Goal: Task Accomplishment & Management: Manage account settings

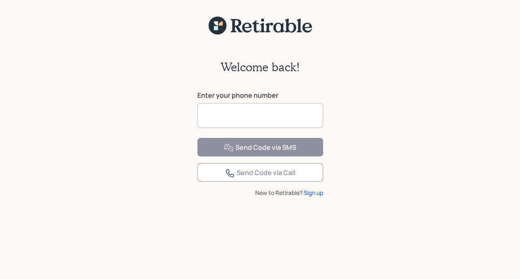
click at [250, 117] on input at bounding box center [260, 115] width 126 height 25
type input "**********"
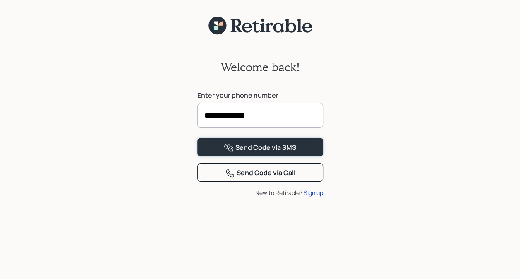
click at [258, 153] on div "Send Code via SMS" at bounding box center [260, 148] width 72 height 10
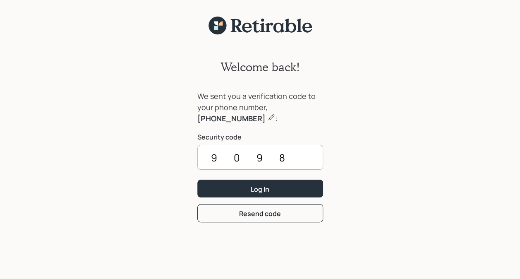
type input "9098"
click at [258, 187] on div "Log In" at bounding box center [260, 189] width 19 height 9
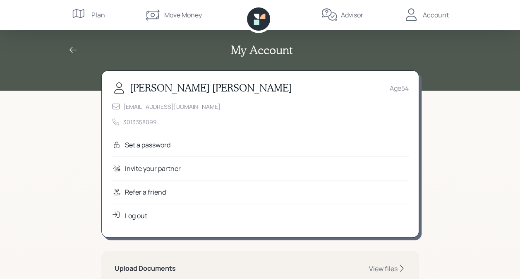
click at [431, 13] on div "Account" at bounding box center [436, 15] width 26 height 10
click at [72, 47] on icon at bounding box center [73, 50] width 10 height 10
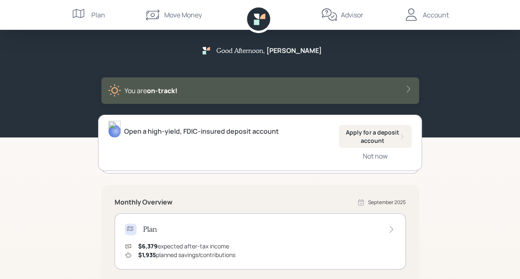
click at [93, 18] on div "Plan" at bounding box center [98, 15] width 14 height 10
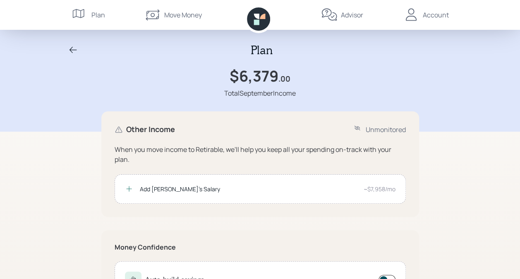
click at [171, 14] on div "Move Money" at bounding box center [183, 15] width 38 height 10
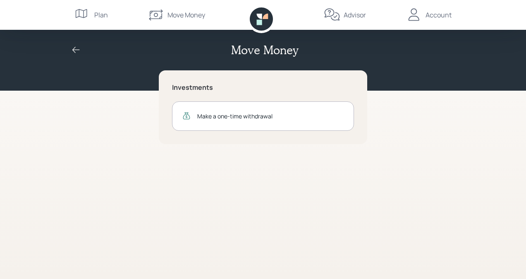
click at [171, 14] on div "Move Money" at bounding box center [187, 15] width 38 height 10
click at [442, 17] on div "Account" at bounding box center [439, 15] width 26 height 10
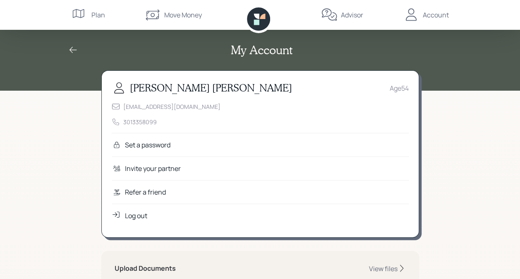
click at [429, 14] on div "Account" at bounding box center [436, 15] width 26 height 10
click at [429, 15] on div "Account" at bounding box center [436, 15] width 26 height 10
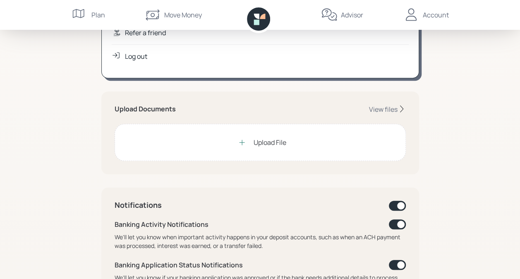
scroll to position [124, 0]
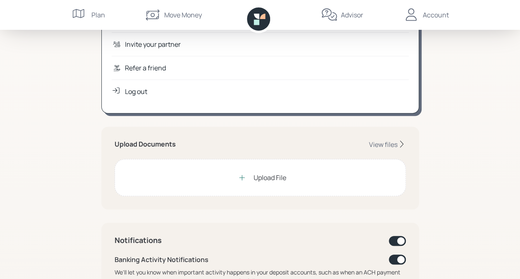
click at [386, 144] on div "View files" at bounding box center [383, 144] width 29 height 9
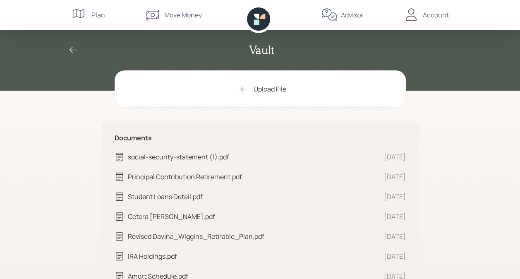
click at [87, 15] on icon at bounding box center [80, 15] width 17 height 17
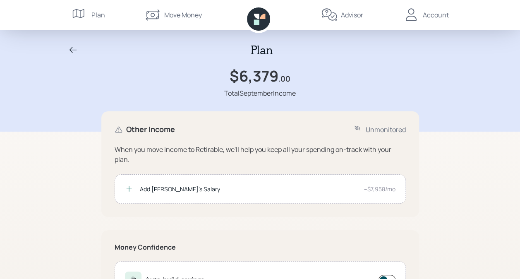
click at [179, 16] on div "Move Money" at bounding box center [183, 15] width 38 height 10
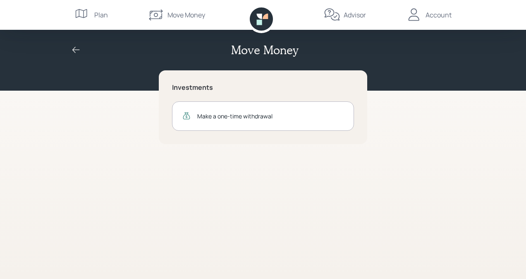
click at [229, 113] on div "Make a one-time withdrawal" at bounding box center [270, 116] width 146 height 9
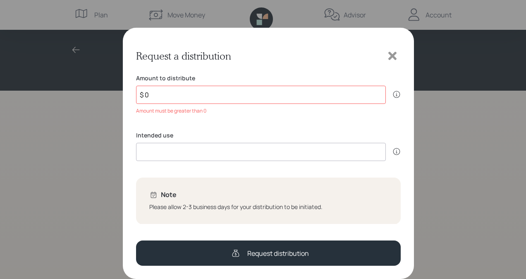
click at [394, 56] on icon at bounding box center [393, 56] width 8 height 8
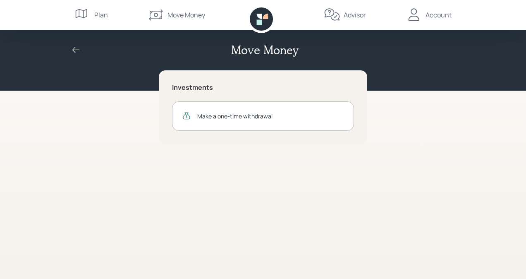
click at [436, 14] on div "Account" at bounding box center [439, 15] width 26 height 10
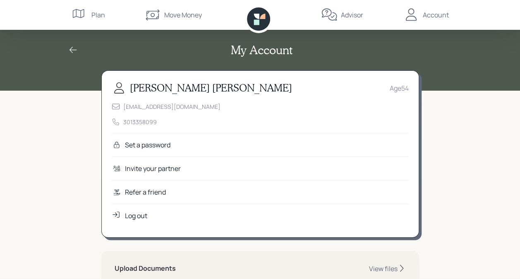
click at [135, 211] on div "Log out" at bounding box center [136, 216] width 22 height 10
